Goal: Task Accomplishment & Management: Complete application form

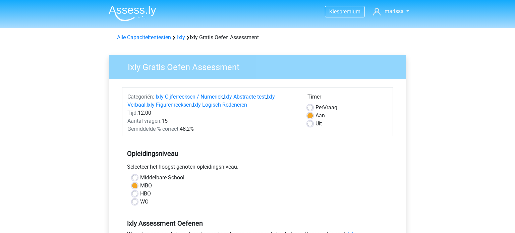
scroll to position [160, 0]
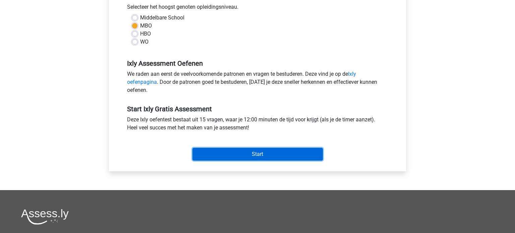
click at [220, 156] on input "Start" at bounding box center [258, 154] width 131 height 13
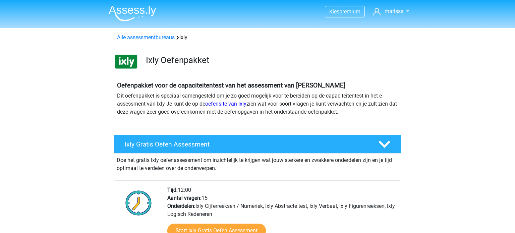
scroll to position [80, 0]
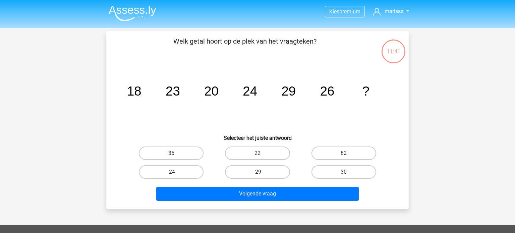
click at [324, 170] on label "30" at bounding box center [344, 171] width 65 height 13
click at [344, 172] on input "30" at bounding box center [346, 174] width 4 height 4
radio input "true"
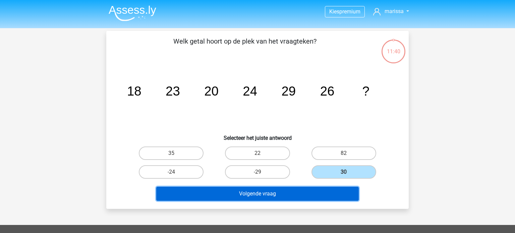
click at [323, 193] on button "Volgende vraag" at bounding box center [257, 194] width 203 height 14
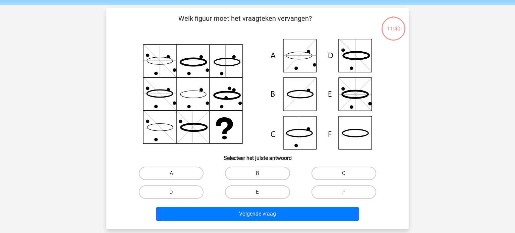
scroll to position [31, 0]
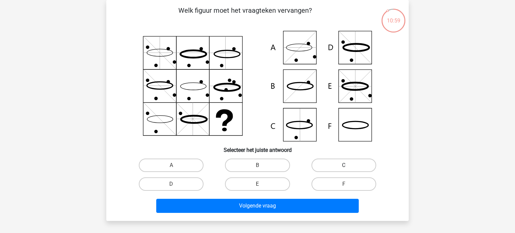
click at [354, 166] on label "C" at bounding box center [344, 165] width 65 height 13
click at [348, 166] on input "C" at bounding box center [346, 167] width 4 height 4
radio input "true"
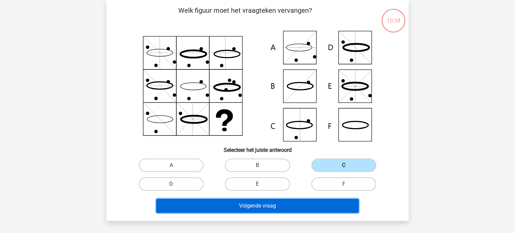
click at [339, 206] on button "Volgende vraag" at bounding box center [257, 206] width 203 height 14
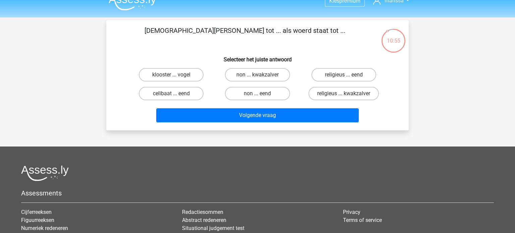
scroll to position [0, 0]
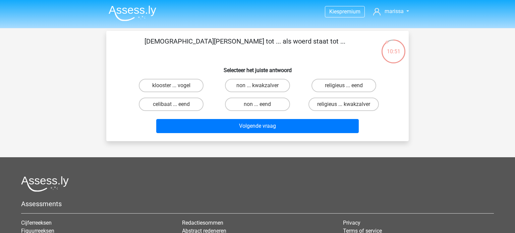
click at [260, 105] on input "non ... eend" at bounding box center [260, 106] width 4 height 4
radio input "true"
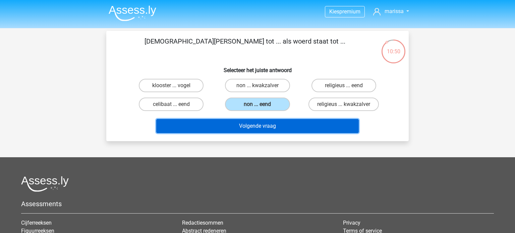
click at [265, 125] on button "Volgende vraag" at bounding box center [257, 126] width 203 height 14
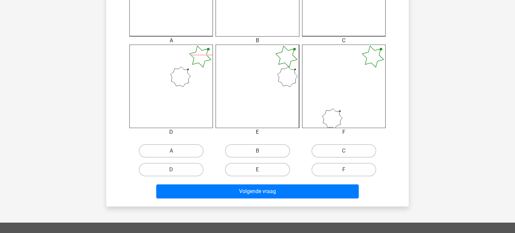
scroll to position [248, 0]
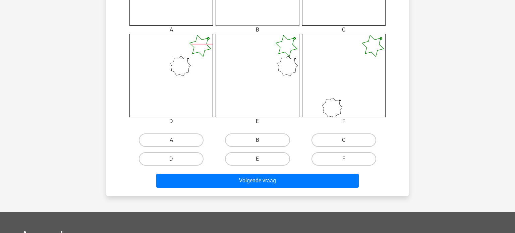
click at [165, 158] on label "D" at bounding box center [171, 158] width 65 height 13
click at [171, 159] on input "D" at bounding box center [173, 161] width 4 height 4
radio input "true"
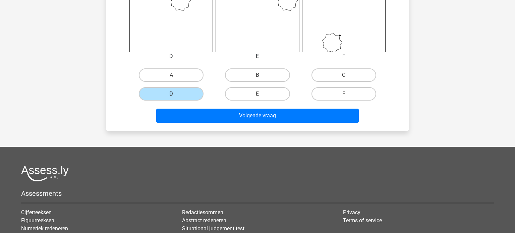
scroll to position [320, 0]
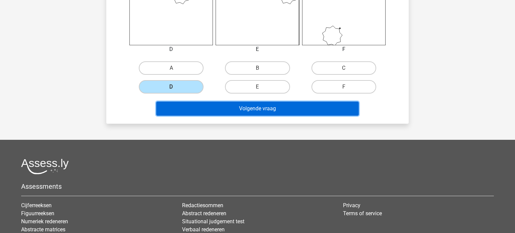
click at [276, 111] on button "Volgende vraag" at bounding box center [257, 109] width 203 height 14
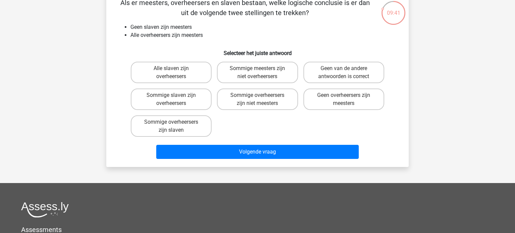
scroll to position [38, 0]
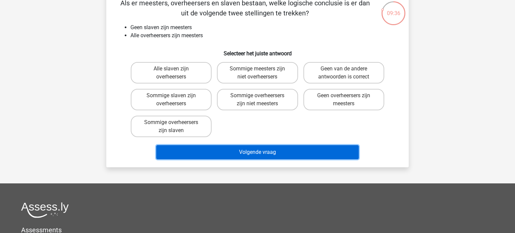
click at [241, 151] on button "Volgende vraag" at bounding box center [257, 152] width 203 height 14
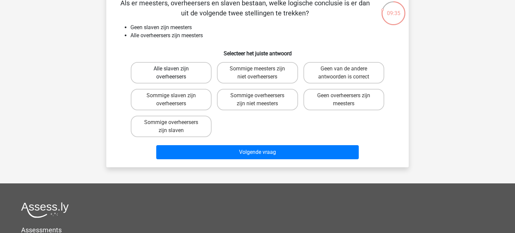
click at [187, 77] on label "Alle slaven zijn overheersers" at bounding box center [171, 72] width 81 height 21
click at [176, 73] on input "Alle slaven zijn overheersers" at bounding box center [173, 71] width 4 height 4
radio input "true"
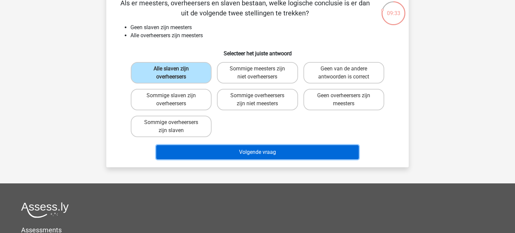
click at [232, 153] on button "Volgende vraag" at bounding box center [257, 152] width 203 height 14
click at [254, 155] on button "Volgende vraag" at bounding box center [257, 152] width 203 height 14
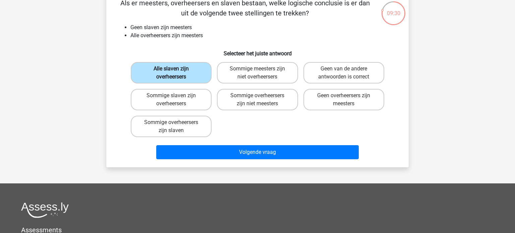
click at [188, 75] on label "Alle slaven zijn overheersers" at bounding box center [171, 72] width 81 height 21
click at [176, 73] on input "Alle slaven zijn overheersers" at bounding box center [173, 71] width 4 height 4
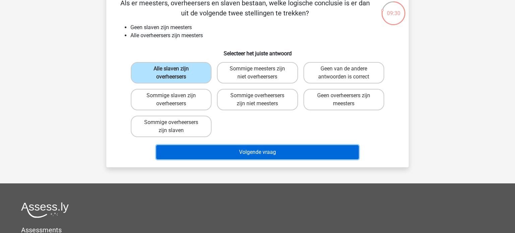
click at [250, 150] on button "Volgende vraag" at bounding box center [257, 152] width 203 height 14
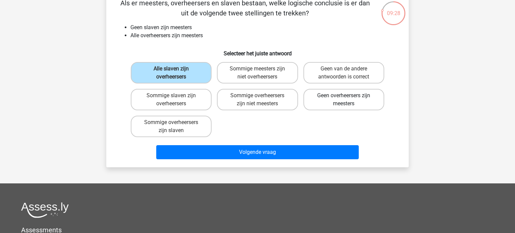
click at [360, 100] on label "Geen overheersers zijn meesters" at bounding box center [344, 99] width 81 height 21
click at [348, 100] on input "Geen overheersers zijn meesters" at bounding box center [346, 98] width 4 height 4
radio input "true"
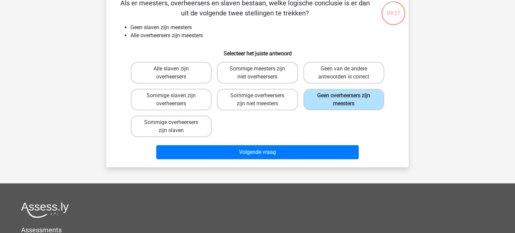
click at [332, 144] on div "Volgende vraag" at bounding box center [257, 151] width 281 height 22
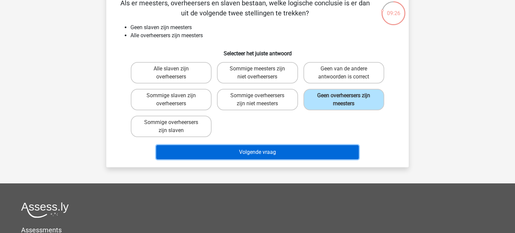
click at [330, 154] on button "Volgende vraag" at bounding box center [257, 152] width 203 height 14
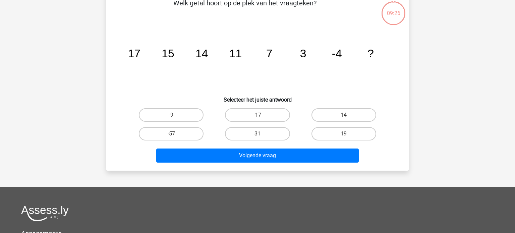
scroll to position [31, 0]
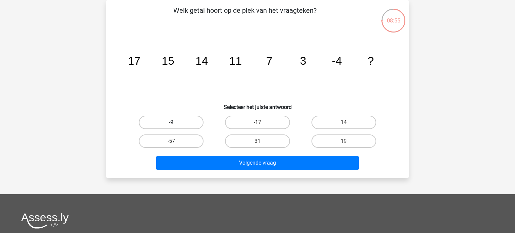
click at [194, 123] on label "-9" at bounding box center [171, 122] width 65 height 13
click at [176, 123] on input "-9" at bounding box center [173, 124] width 4 height 4
radio input "true"
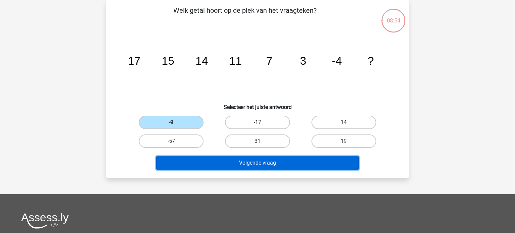
click at [212, 160] on button "Volgende vraag" at bounding box center [257, 163] width 203 height 14
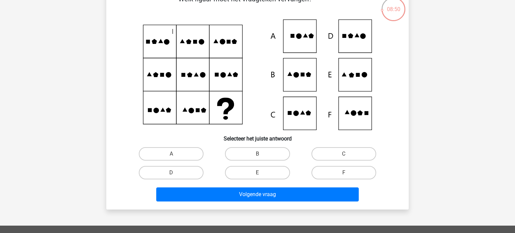
scroll to position [40, 0]
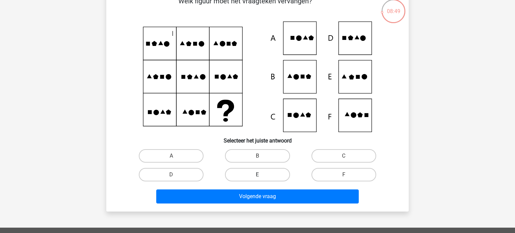
click at [277, 171] on label "E" at bounding box center [257, 174] width 65 height 13
click at [262, 175] on input "E" at bounding box center [260, 177] width 4 height 4
radio input "true"
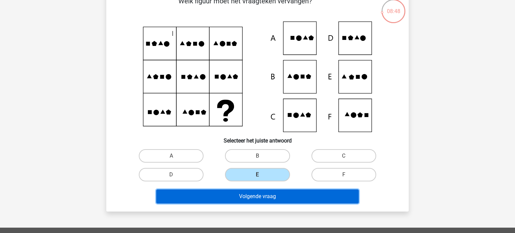
click at [272, 200] on button "Volgende vraag" at bounding box center [257, 197] width 203 height 14
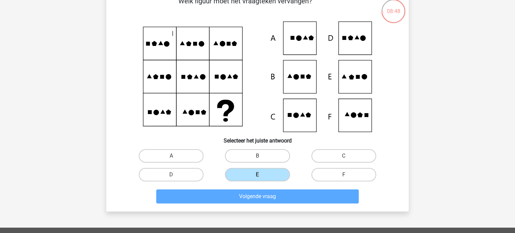
scroll to position [31, 0]
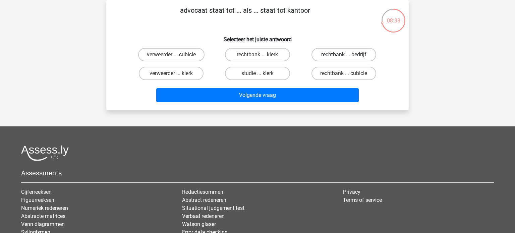
click at [353, 56] on label "rechtbank ... bedrijf" at bounding box center [344, 54] width 65 height 13
click at [348, 56] on input "rechtbank ... bedrijf" at bounding box center [346, 57] width 4 height 4
radio input "true"
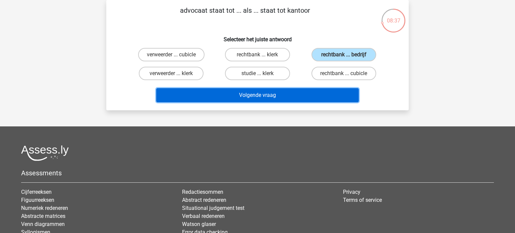
click at [299, 98] on button "Volgende vraag" at bounding box center [257, 95] width 203 height 14
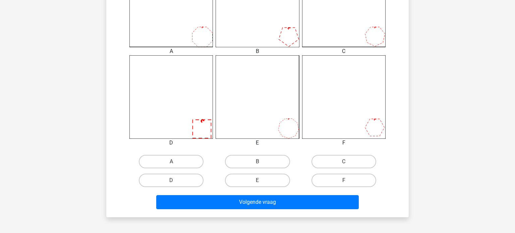
scroll to position [229, 0]
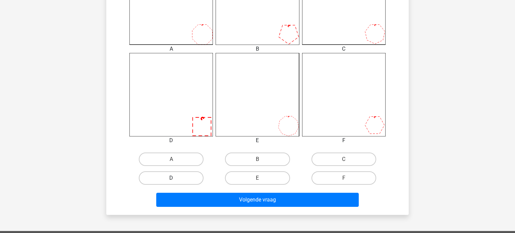
click at [191, 177] on label "D" at bounding box center [171, 177] width 65 height 13
click at [176, 178] on input "D" at bounding box center [173, 180] width 4 height 4
radio input "true"
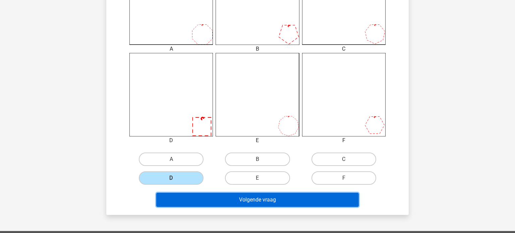
click at [215, 197] on button "Volgende vraag" at bounding box center [257, 200] width 203 height 14
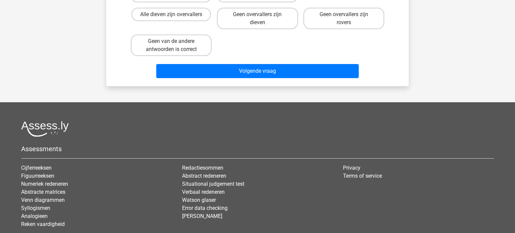
scroll to position [31, 0]
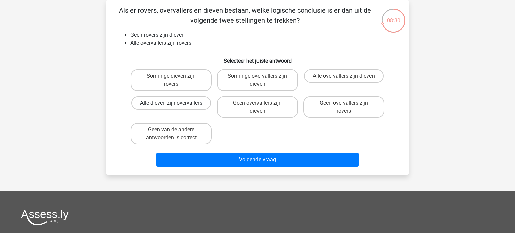
click at [195, 103] on label "Alle dieven zijn overvallers" at bounding box center [172, 102] width 80 height 13
click at [176, 103] on input "Alle dieven zijn overvallers" at bounding box center [173, 105] width 4 height 4
radio input "true"
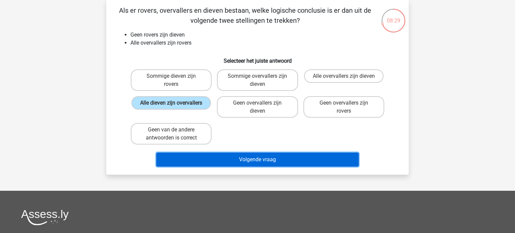
click at [214, 154] on button "Volgende vraag" at bounding box center [257, 160] width 203 height 14
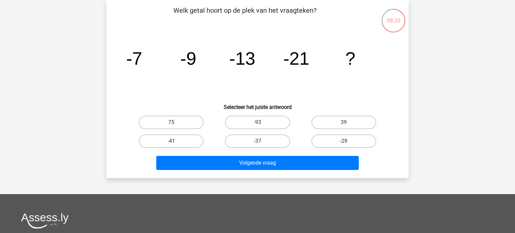
click at [328, 141] on label "-29" at bounding box center [344, 141] width 65 height 13
click at [344, 141] on input "-29" at bounding box center [346, 143] width 4 height 4
radio input "true"
click at [275, 139] on label "-37" at bounding box center [257, 141] width 65 height 13
click at [262, 141] on input "-37" at bounding box center [260, 143] width 4 height 4
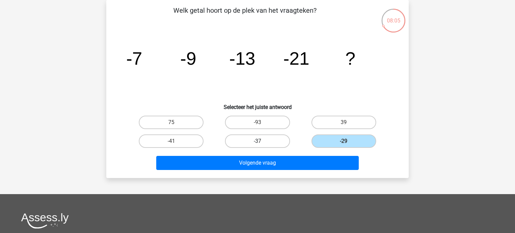
radio input "true"
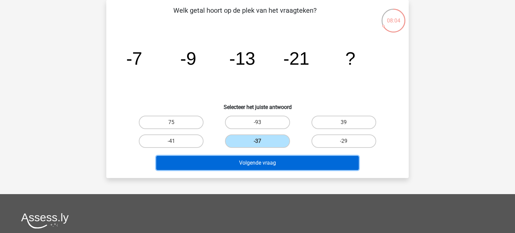
click at [262, 165] on button "Volgende vraag" at bounding box center [257, 163] width 203 height 14
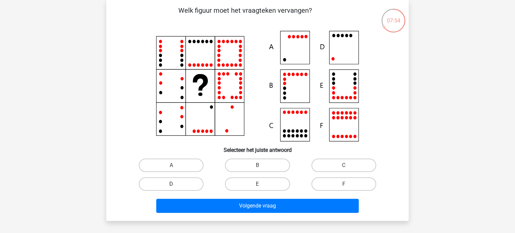
click at [197, 182] on label "D" at bounding box center [171, 184] width 65 height 13
click at [176, 184] on input "D" at bounding box center [173, 186] width 4 height 4
radio input "true"
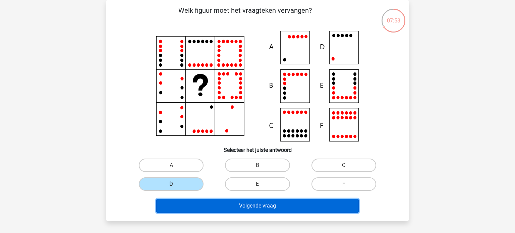
click at [218, 207] on button "Volgende vraag" at bounding box center [257, 206] width 203 height 14
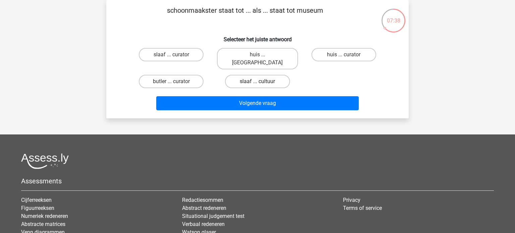
click at [276, 75] on label "slaaf ... cultuur" at bounding box center [257, 81] width 65 height 13
click at [262, 82] on input "slaaf ... cultuur" at bounding box center [260, 84] width 4 height 4
radio input "true"
click at [190, 55] on label "slaaf ... curator" at bounding box center [171, 54] width 65 height 13
click at [176, 55] on input "slaaf ... curator" at bounding box center [173, 57] width 4 height 4
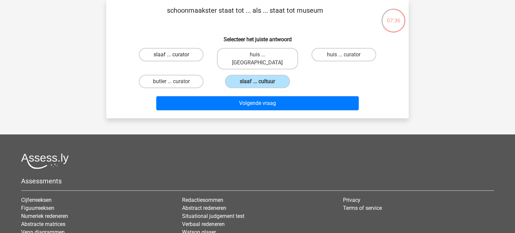
radio input "true"
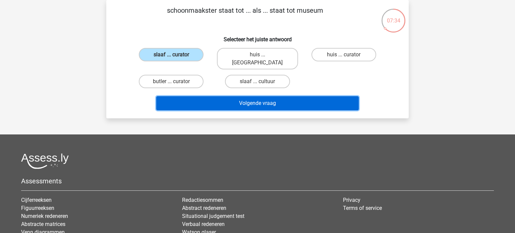
click at [247, 96] on button "Volgende vraag" at bounding box center [257, 103] width 203 height 14
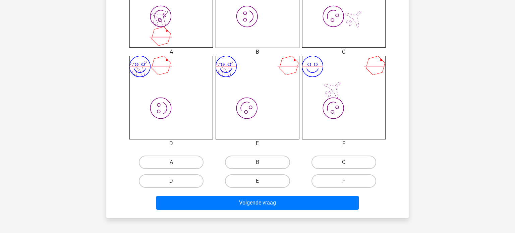
scroll to position [226, 0]
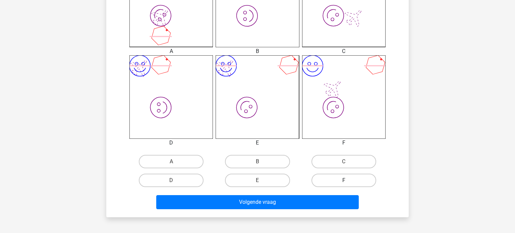
click at [360, 178] on label "F" at bounding box center [344, 180] width 65 height 13
click at [348, 181] on input "F" at bounding box center [346, 183] width 4 height 4
radio input "true"
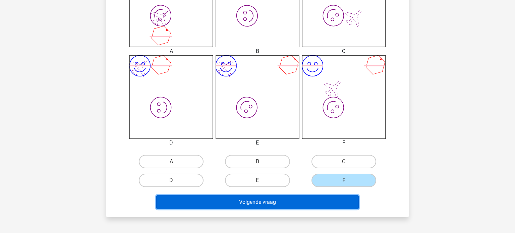
click at [333, 196] on button "Volgende vraag" at bounding box center [257, 202] width 203 height 14
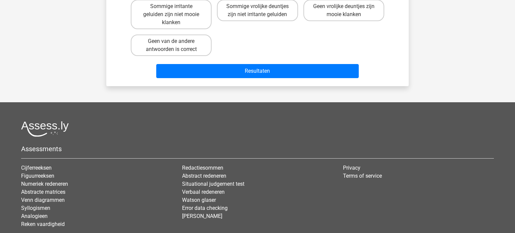
scroll to position [31, 0]
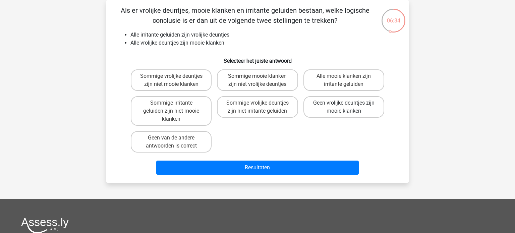
click at [343, 97] on label "Geen vrolijke deuntjes zijn mooie klanken" at bounding box center [344, 106] width 81 height 21
click at [344, 103] on input "Geen vrolijke deuntjes zijn mooie klanken" at bounding box center [346, 105] width 4 height 4
radio input "true"
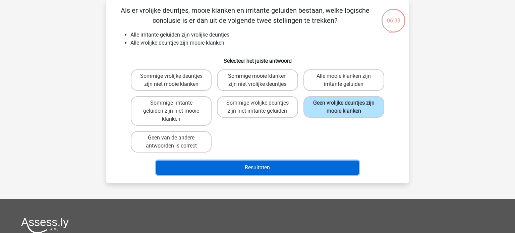
click at [317, 168] on button "Resultaten" at bounding box center [257, 168] width 203 height 14
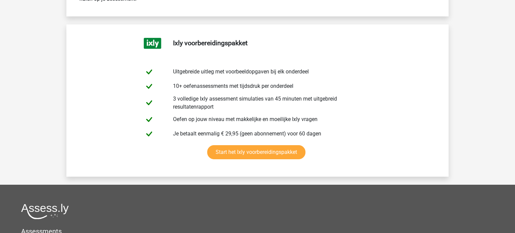
scroll to position [1417, 0]
